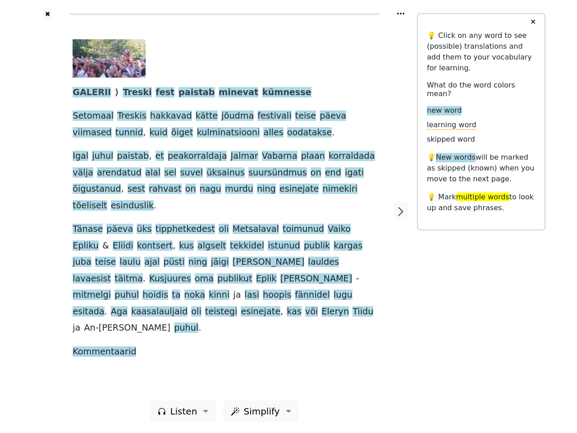
click at [289, 224] on span "toimunud" at bounding box center [303, 229] width 41 height 11
click at [401, 14] on icon at bounding box center [400, 14] width 7 height 2
click at [47, 211] on div at bounding box center [48, 210] width 32 height 379
click at [233, 224] on span "Metsalaval" at bounding box center [256, 229] width 46 height 11
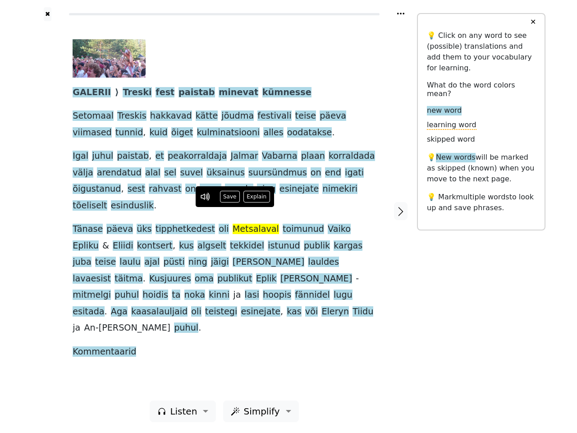
click at [89, 93] on span "GALERII" at bounding box center [92, 92] width 38 height 11
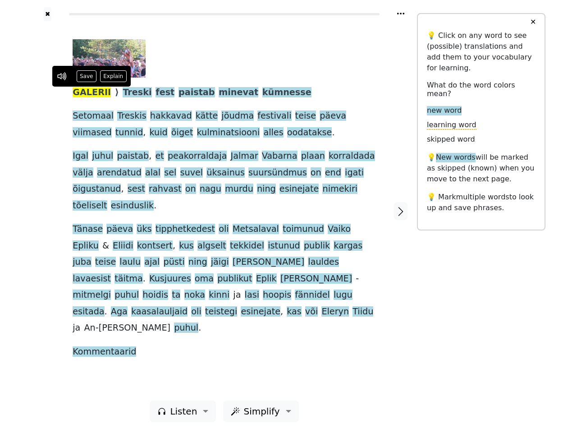
click at [126, 93] on span "Treski" at bounding box center [137, 92] width 29 height 11
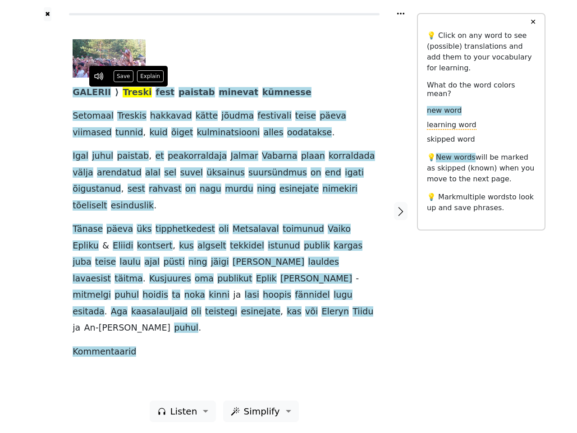
click at [156, 93] on span "fest" at bounding box center [165, 92] width 19 height 11
click at [179, 93] on span "paistab" at bounding box center [197, 92] width 37 height 11
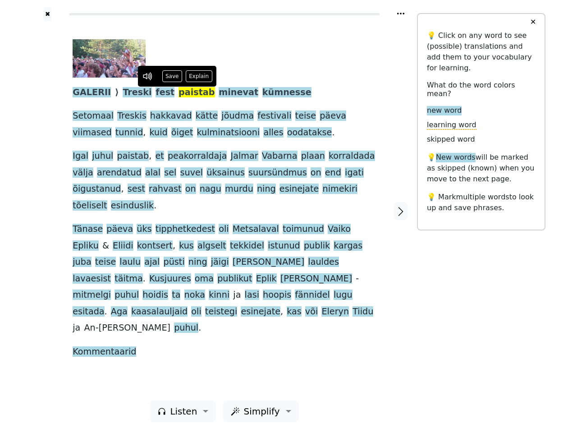
click at [219, 93] on span "minevat" at bounding box center [239, 92] width 40 height 11
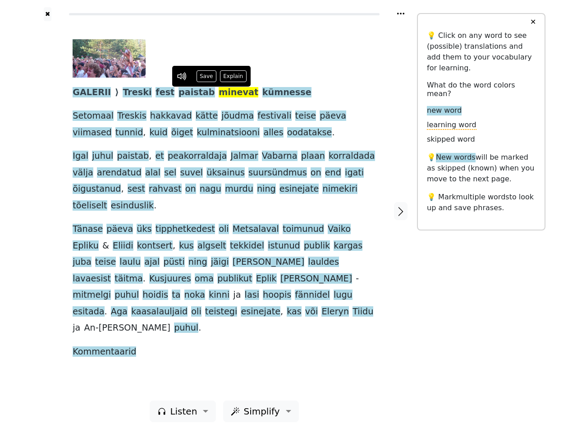
click at [262, 93] on span "kümnesse" at bounding box center [286, 92] width 49 height 11
